Goal: Check status: Check status

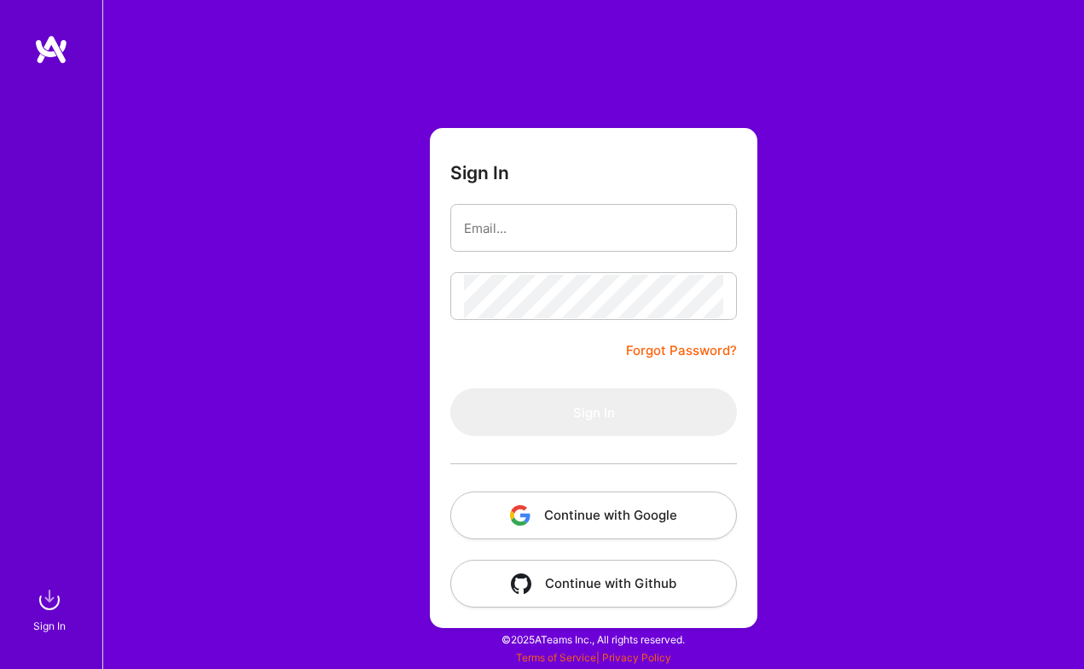
click at [0, 660] on com-1password-button at bounding box center [0, 660] width 0 height 0
type input "[PERSON_NAME][EMAIL_ADDRESS][DOMAIN_NAME]"
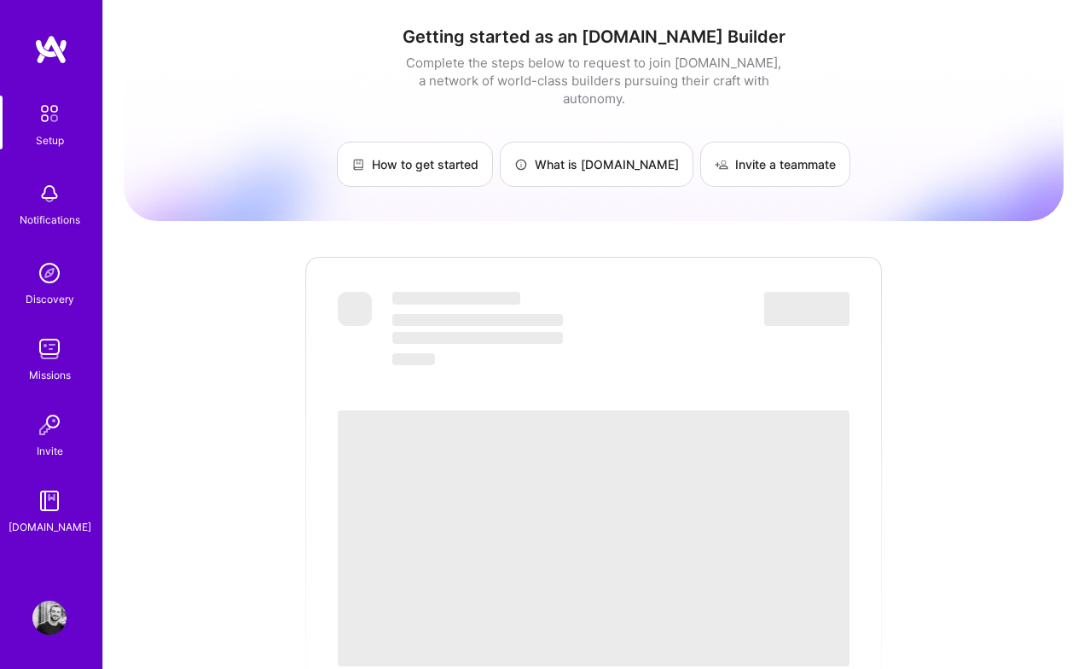
click at [46, 130] on img at bounding box center [50, 114] width 36 height 36
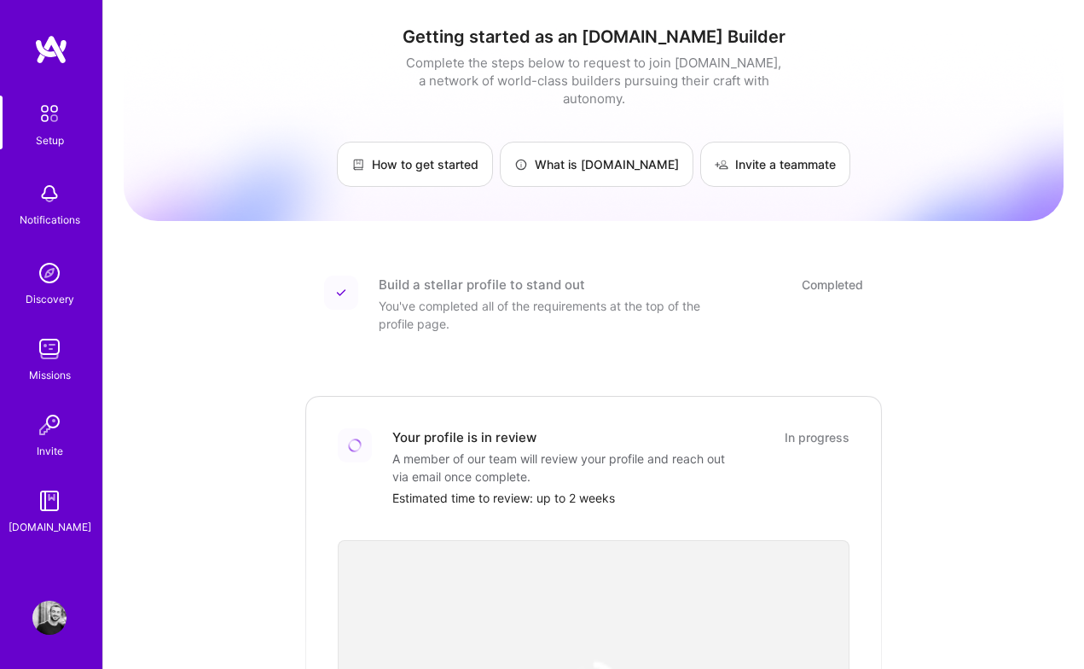
click at [48, 114] on img at bounding box center [50, 114] width 36 height 36
click at [440, 406] on div "Your profile is in review In progress A member of our team will review your pro…" at bounding box center [594, 611] width 580 height 435
click at [440, 455] on div "A member of our team will review your profile and reach out via email once comp…" at bounding box center [562, 467] width 341 height 36
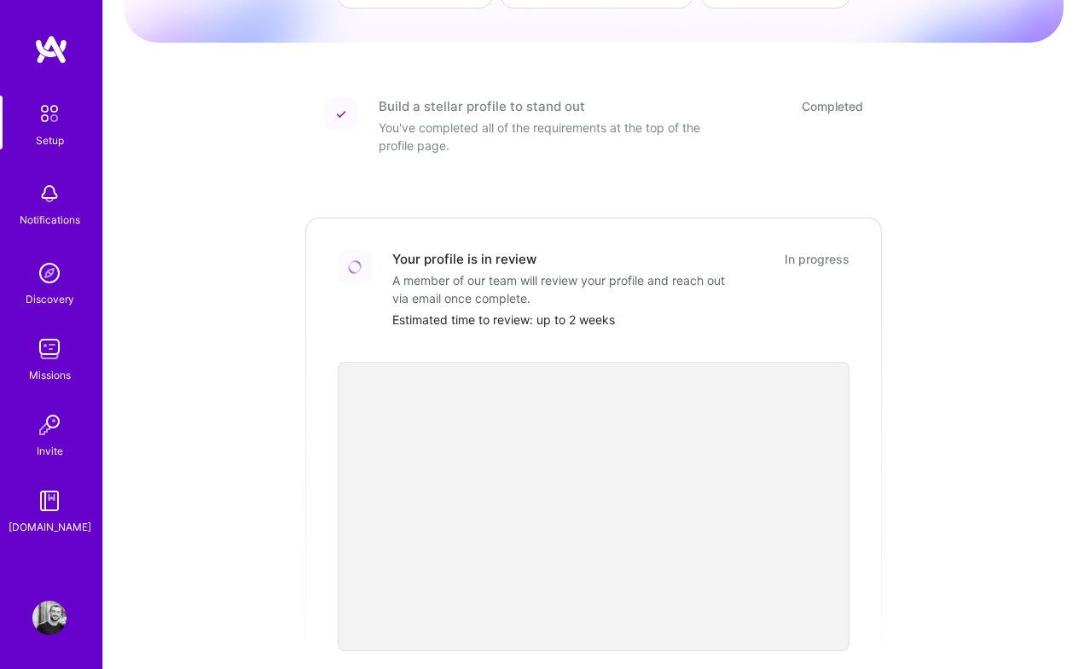
scroll to position [207, 0]
